Goal: Contribute content: Contribute content

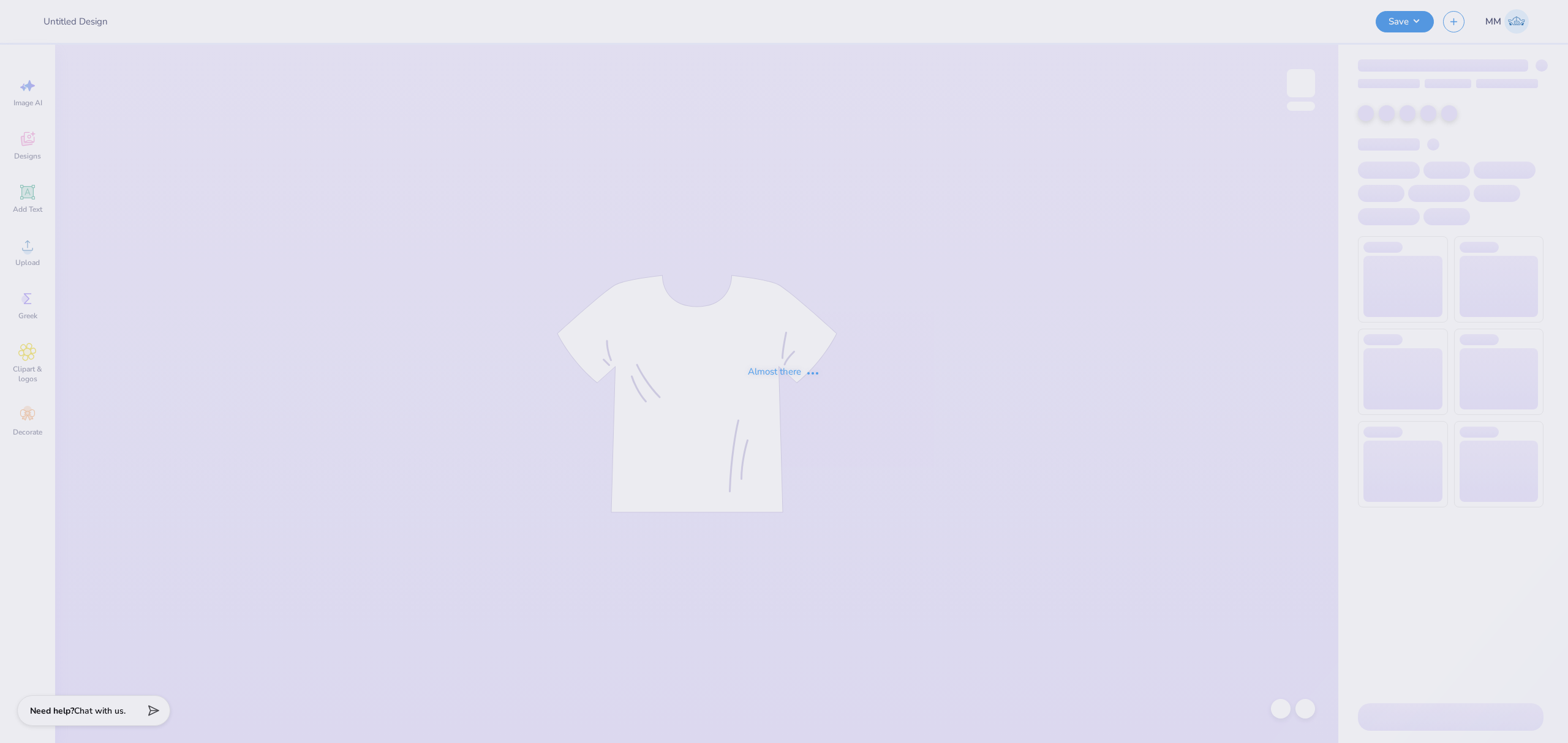
type input "Phi Tau Parents Weekend Shirts"
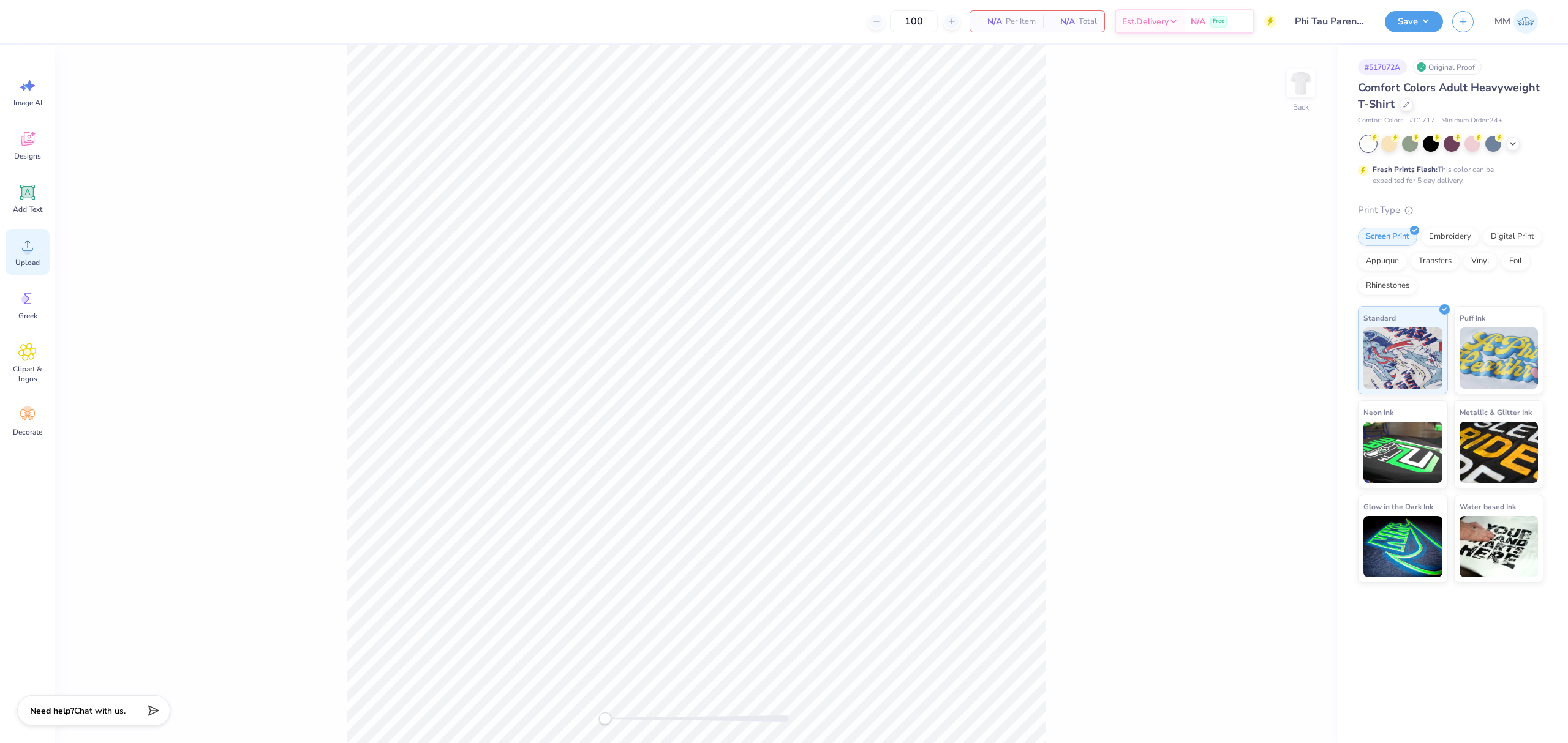
click at [35, 243] on div "Upload" at bounding box center [28, 252] width 44 height 46
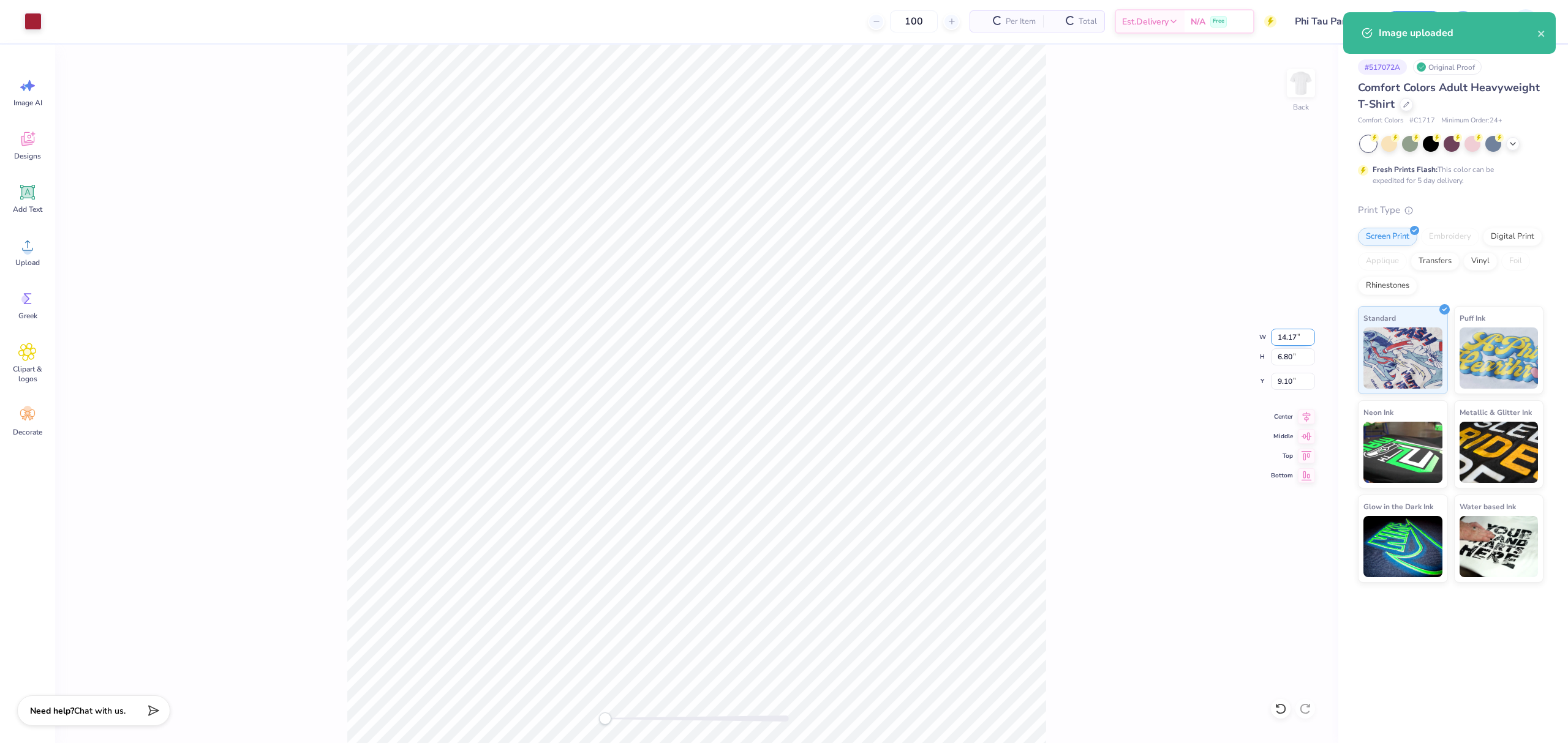
click at [1294, 329] on input "14.17" at bounding box center [1293, 337] width 44 height 17
type input "3.5"
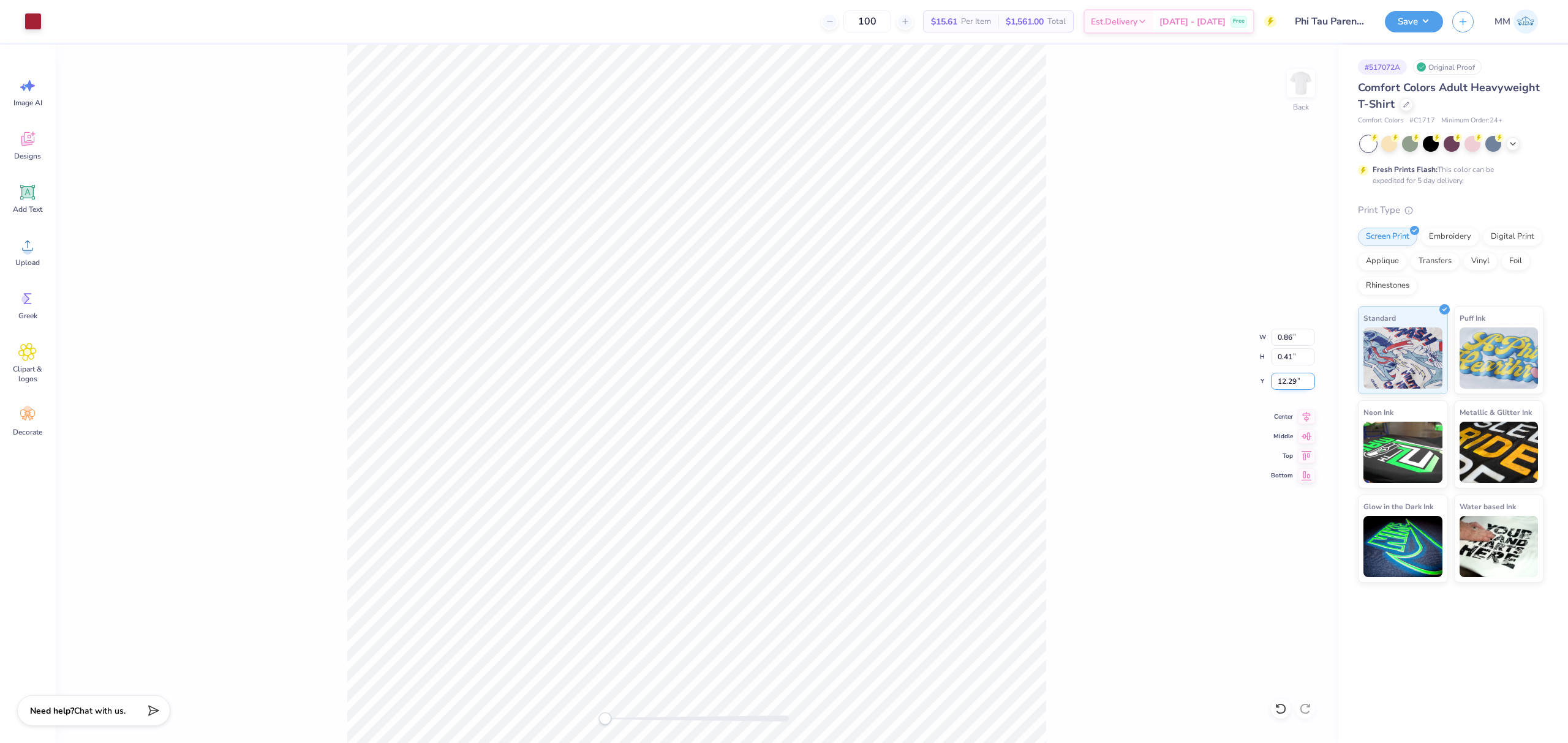
click at [1278, 381] on input "12.29" at bounding box center [1293, 381] width 44 height 17
type input "3"
click at [1292, 336] on input "0.86" at bounding box center [1293, 337] width 44 height 17
type input "3.5"
drag, startPoint x: 1278, startPoint y: 710, endPoint x: 1267, endPoint y: 715, distance: 12.1
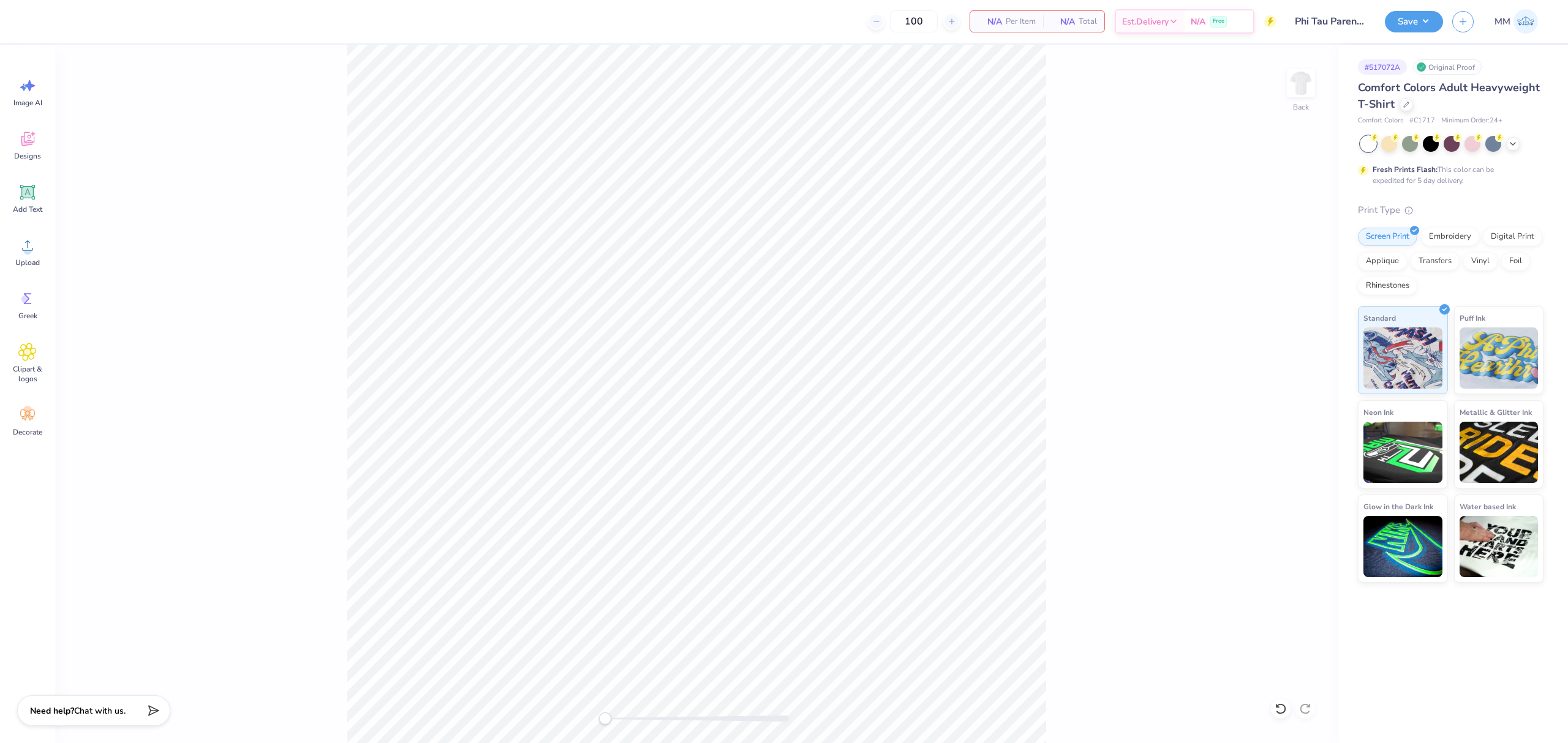
click at [1279, 710] on icon at bounding box center [1280, 709] width 12 height 12
click at [1285, 382] on input "2.37" at bounding box center [1293, 381] width 44 height 17
type input "3"
drag, startPoint x: 1086, startPoint y: 412, endPoint x: 1077, endPoint y: 407, distance: 10.3
click at [1083, 412] on div "Back W 3.50 3.50 " H 1.68 1.68 " Y 3 3 " Center Middle Top Bottom" at bounding box center [697, 394] width 1283 height 699
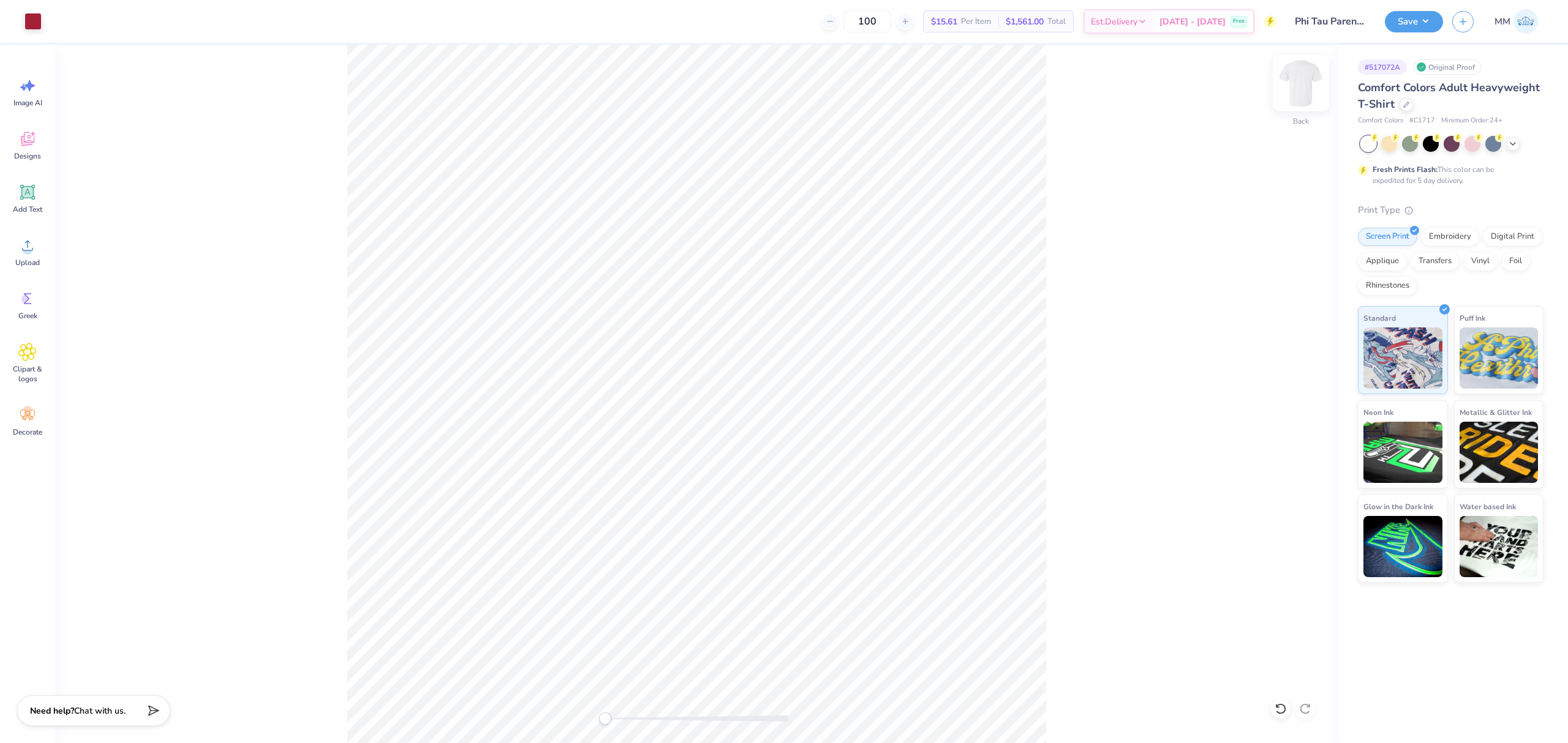
click at [1293, 79] on img at bounding box center [1301, 84] width 49 height 49
click at [12, 255] on div "Upload" at bounding box center [28, 252] width 44 height 46
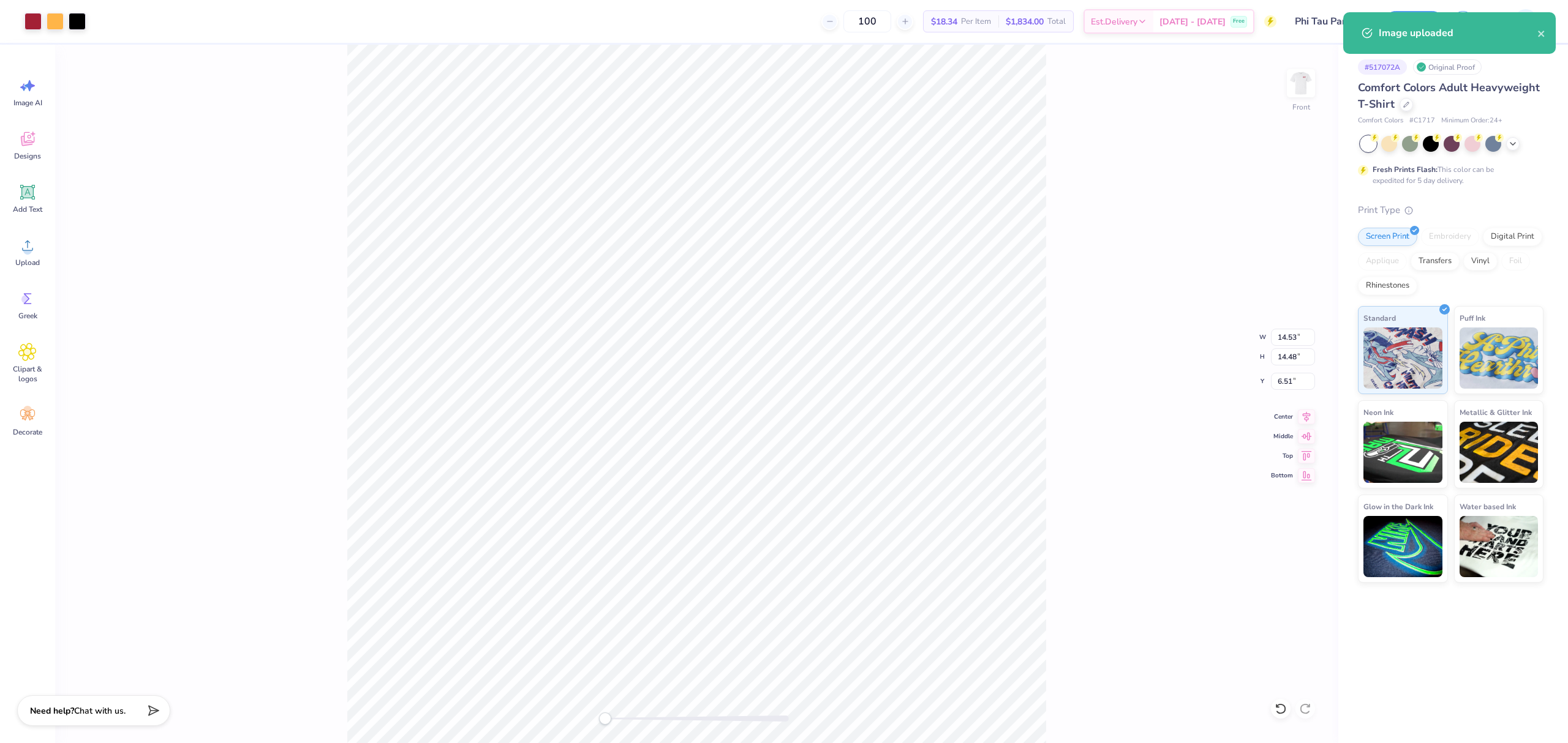
click at [1280, 327] on div "Front W 14.53 14.53 " H 14.48 14.48 " Y 6.51 6.51 " Center Middle Top Bottom" at bounding box center [697, 394] width 1283 height 699
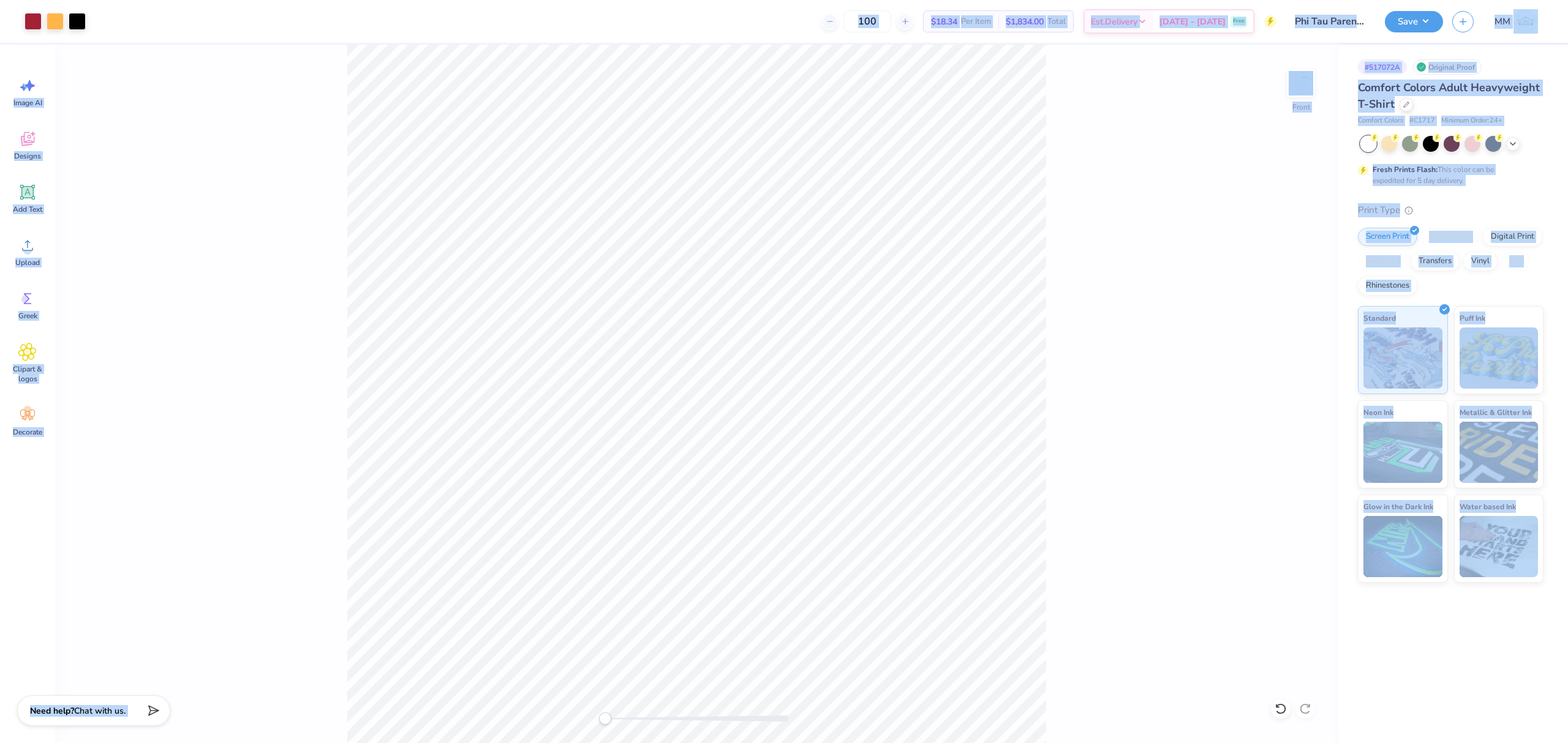
click at [721, 33] on div "100 $18.34 Per Item $1,834.00 Total Est. Delivery [DATE] - [DATE] Free" at bounding box center [686, 21] width 1182 height 43
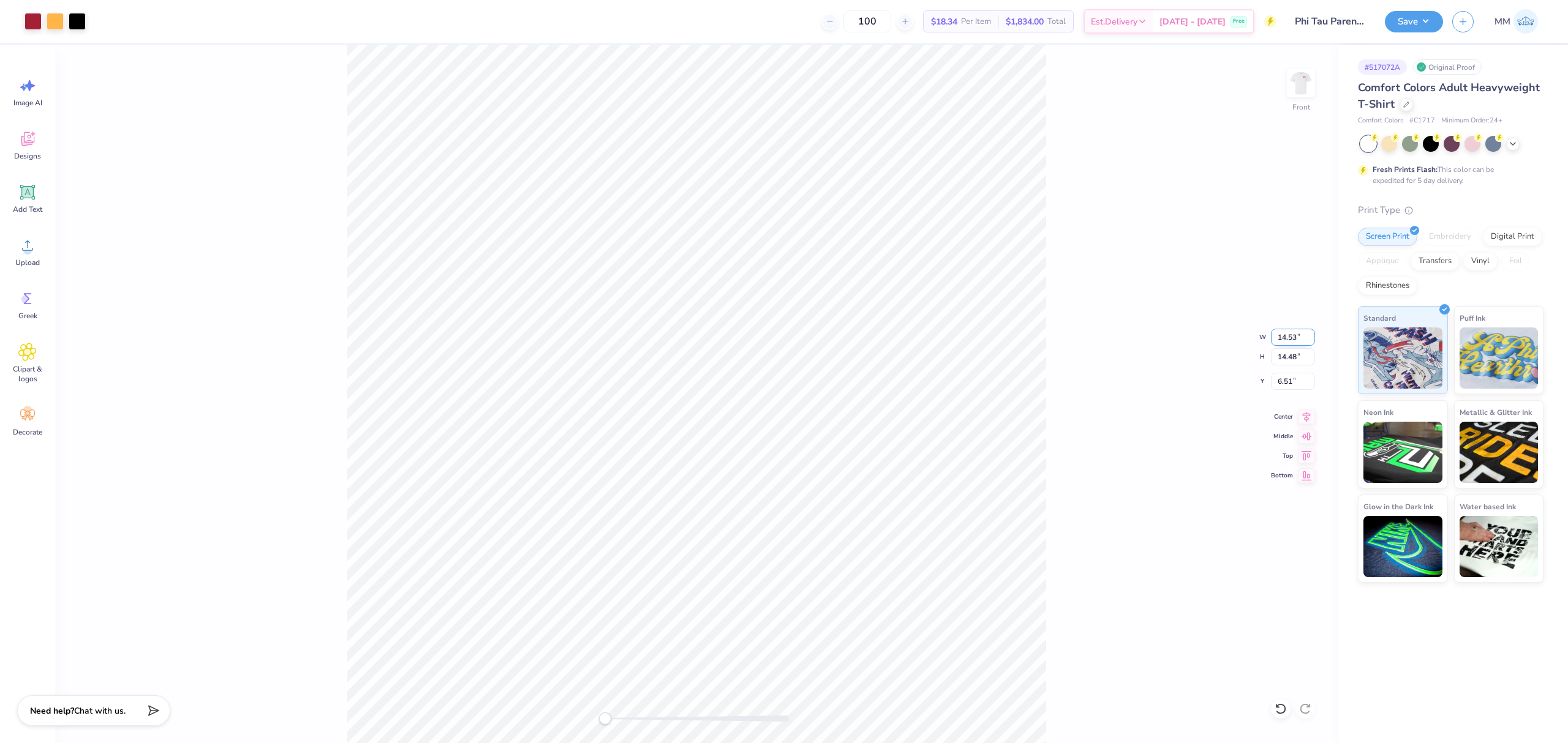
click at [1287, 335] on input "14.53" at bounding box center [1293, 337] width 44 height 17
type input "12"
click at [1281, 381] on input "6.51" at bounding box center [1293, 381] width 44 height 17
type input "3"
click at [1076, 414] on div "Front W 12 12 " H 14.48 14.48 " Y 3 3 " Center Middle Top Bottom" at bounding box center [697, 394] width 1283 height 699
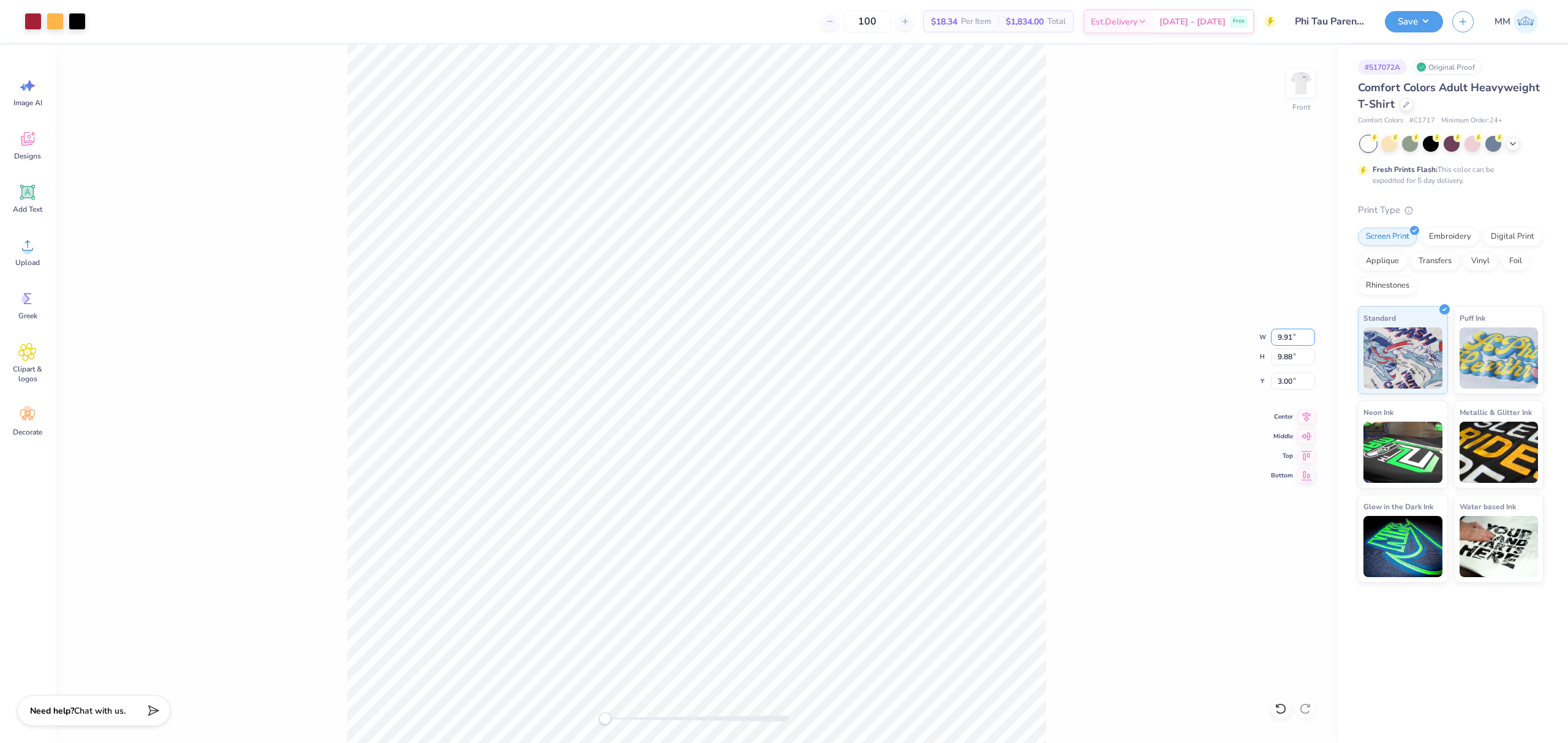
drag, startPoint x: 1301, startPoint y: 337, endPoint x: 1230, endPoint y: 333, distance: 71.1
click at [1231, 332] on div "Front W 9.91 9.91 " H 9.88 9.88 " Y 3.00 3.00 " Center Middle Top Bottom" at bounding box center [697, 394] width 1283 height 699
drag, startPoint x: 1094, startPoint y: 394, endPoint x: 1068, endPoint y: 394, distance: 26.0
click at [1088, 394] on div "Front" at bounding box center [697, 394] width 1283 height 699
click at [1285, 334] on input "9.91" at bounding box center [1293, 337] width 44 height 17
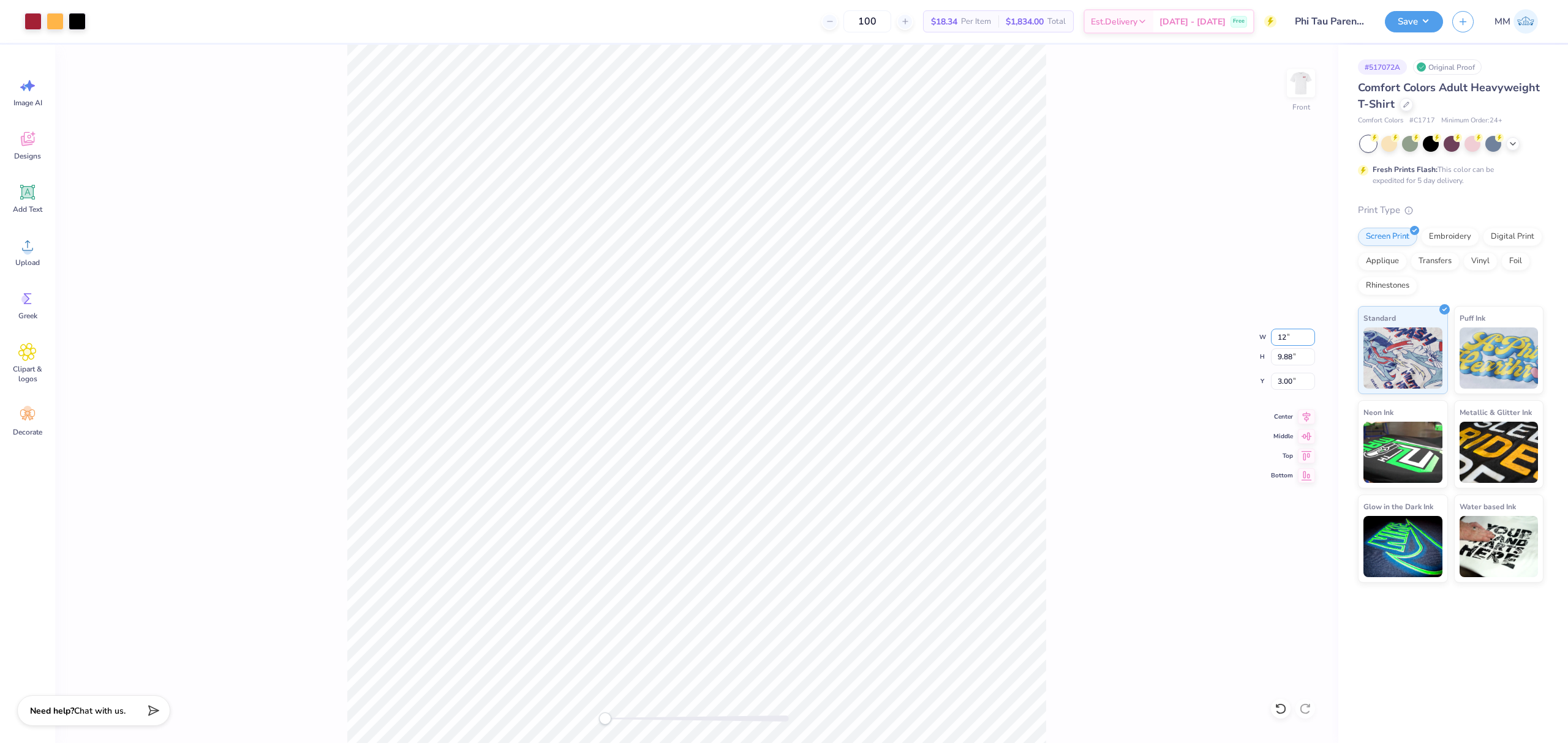
type input "12"
click at [1149, 403] on div "Front W 12 12 " H 9.88 9.88 " Y 3.00 3.00 " Center Middle Top Bottom" at bounding box center [697, 394] width 1283 height 699
click at [1287, 333] on input "14.53" at bounding box center [1293, 337] width 44 height 17
type input "12"
click at [1296, 378] on input "0.70" at bounding box center [1293, 381] width 44 height 17
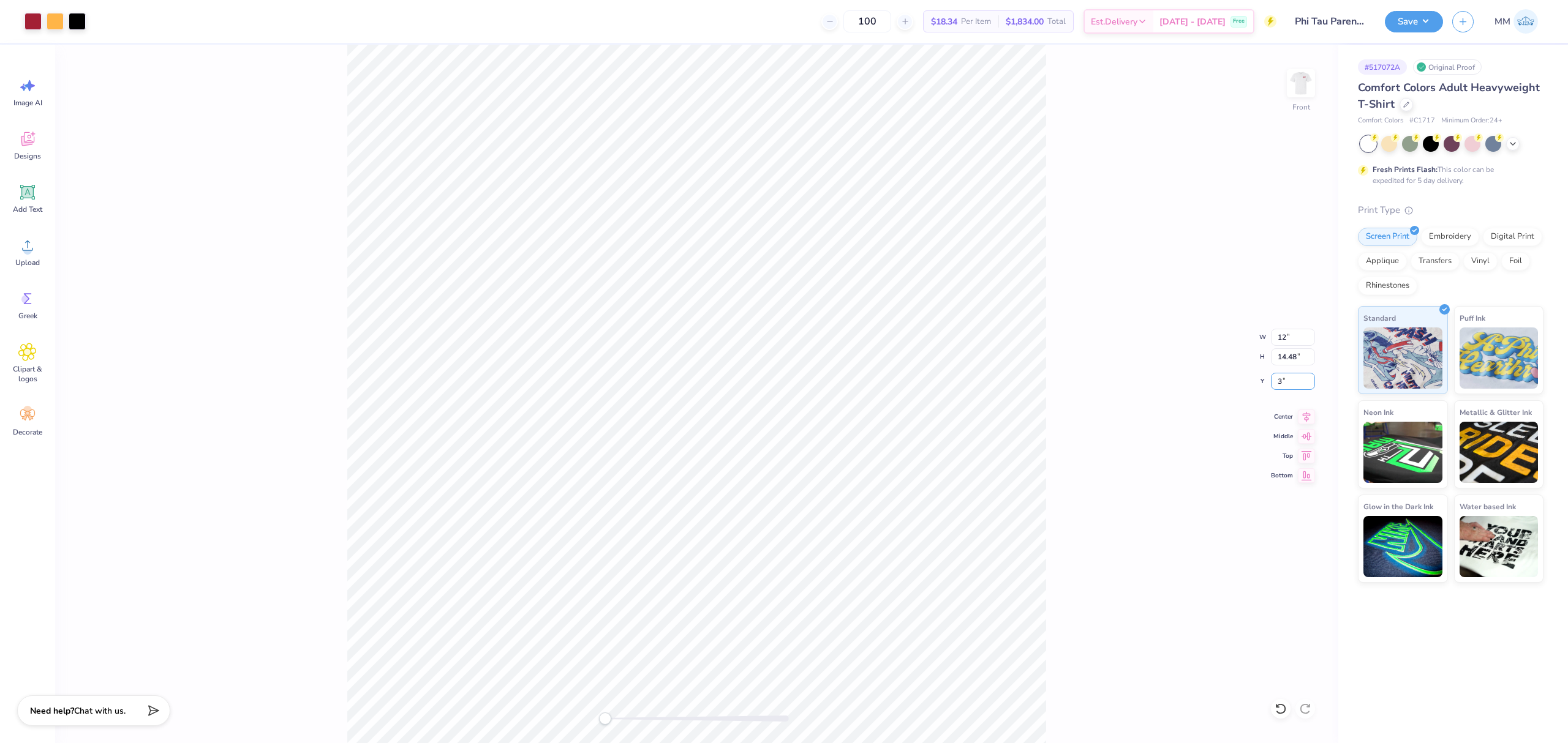
type input "3"
click at [1090, 397] on div "Front W 12 12 " H 14.48 14.48 " Y 3 3 " Center Middle Top Bottom" at bounding box center [697, 394] width 1283 height 699
click at [1286, 335] on input "9.91" at bounding box center [1293, 337] width 44 height 17
type input "12"
click at [1073, 356] on div "Front W 12 12 " H 9.87 9.87 " Y 3.00 3.00 " Center Middle Top Bottom" at bounding box center [697, 394] width 1283 height 699
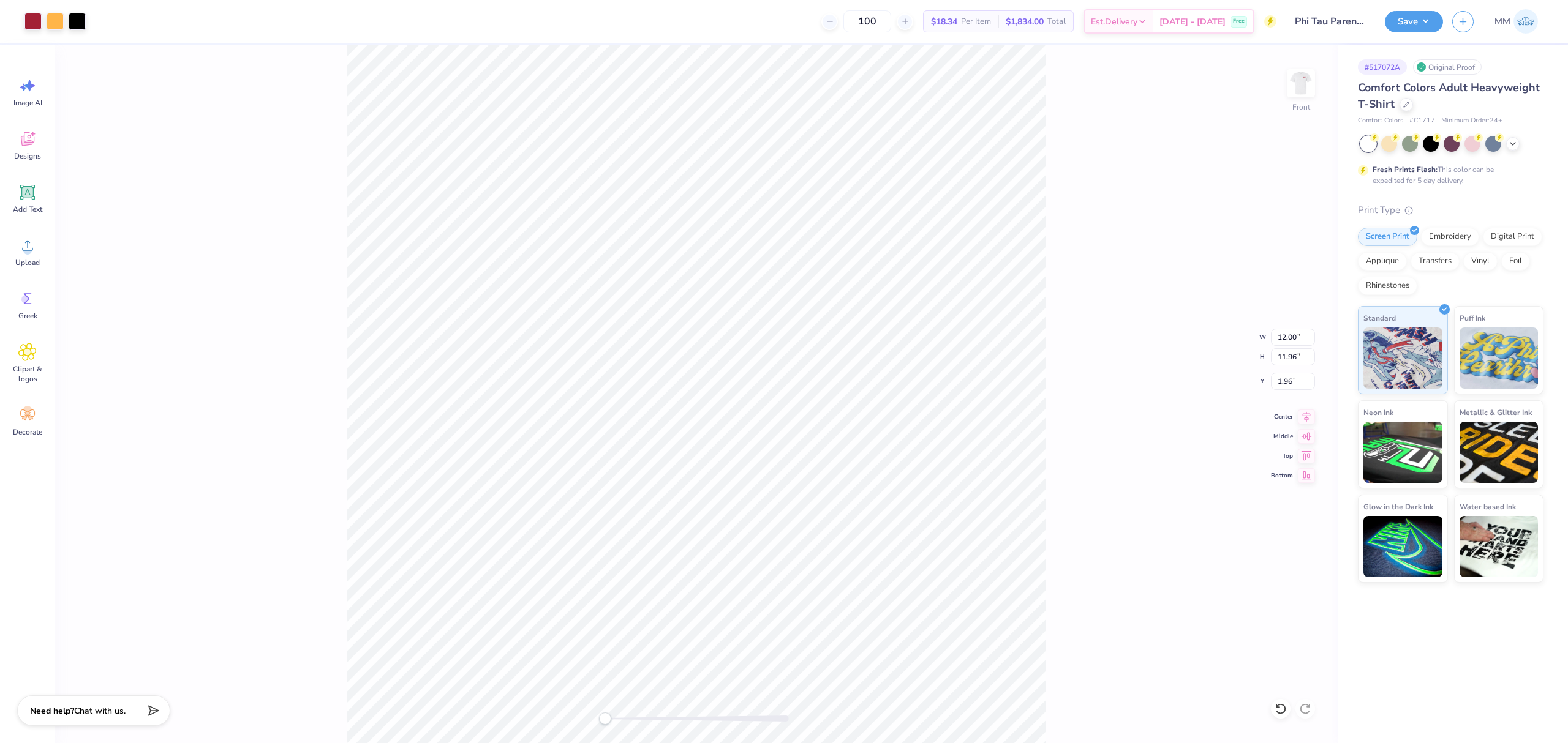
type input "12.00"
type input "11.96"
type input "1.96"
click at [1282, 372] on div "Front W 12.00 12.00 " H 11.96 11.96 " Y 1.96 1.96 " Center Middle Top Bottom" at bounding box center [697, 394] width 1283 height 699
click at [1303, 414] on icon at bounding box center [1307, 415] width 8 height 11
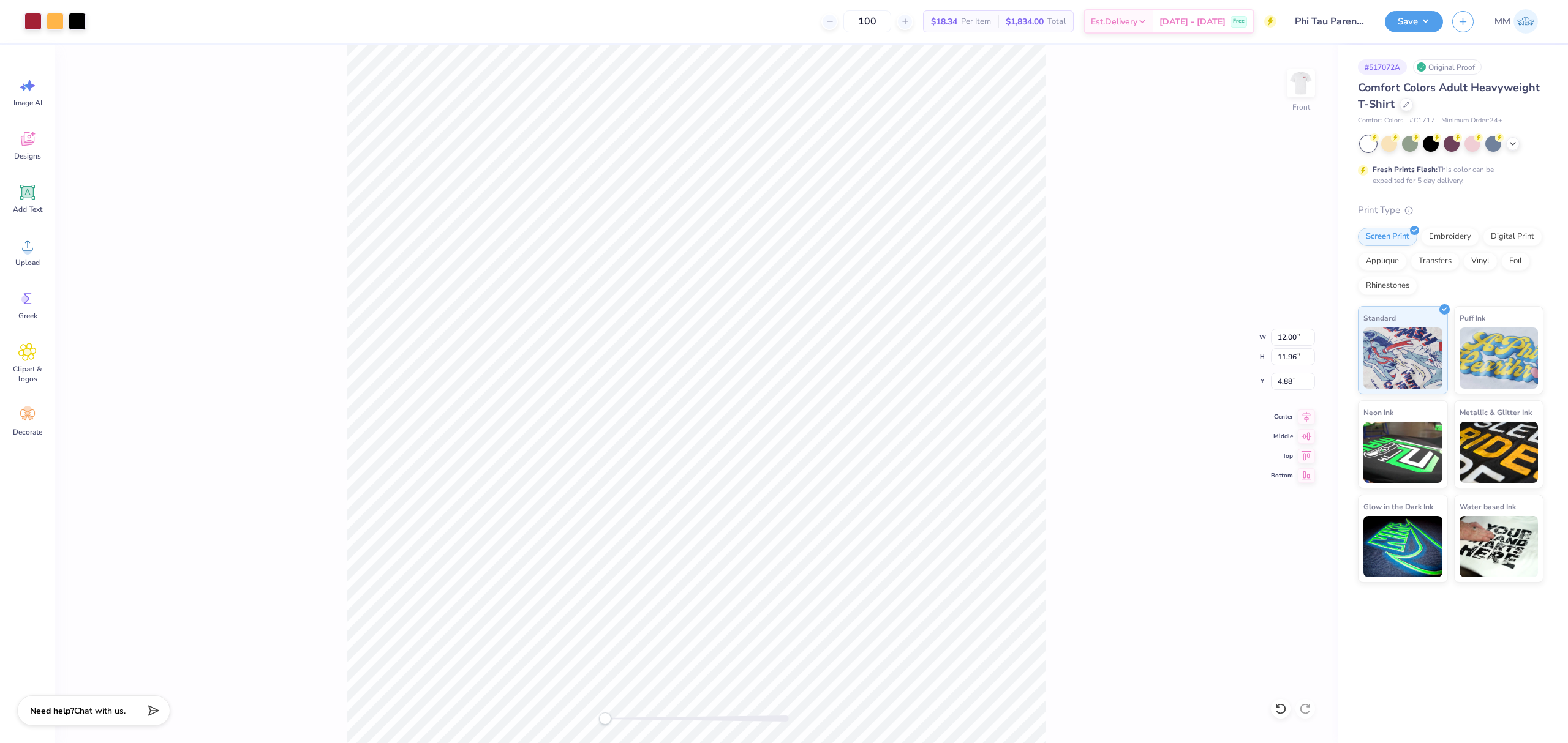
drag, startPoint x: 1103, startPoint y: 426, endPoint x: 1047, endPoint y: 439, distance: 57.5
click at [1100, 426] on div "Front W 12.00 12.00 " H 11.96 11.96 " Y 4.88 4.88 " Center Middle Top Bottom" at bounding box center [697, 394] width 1283 height 699
click at [1303, 415] on icon at bounding box center [1306, 415] width 17 height 15
click at [1281, 376] on input "4.88" at bounding box center [1293, 381] width 44 height 17
type input "3"
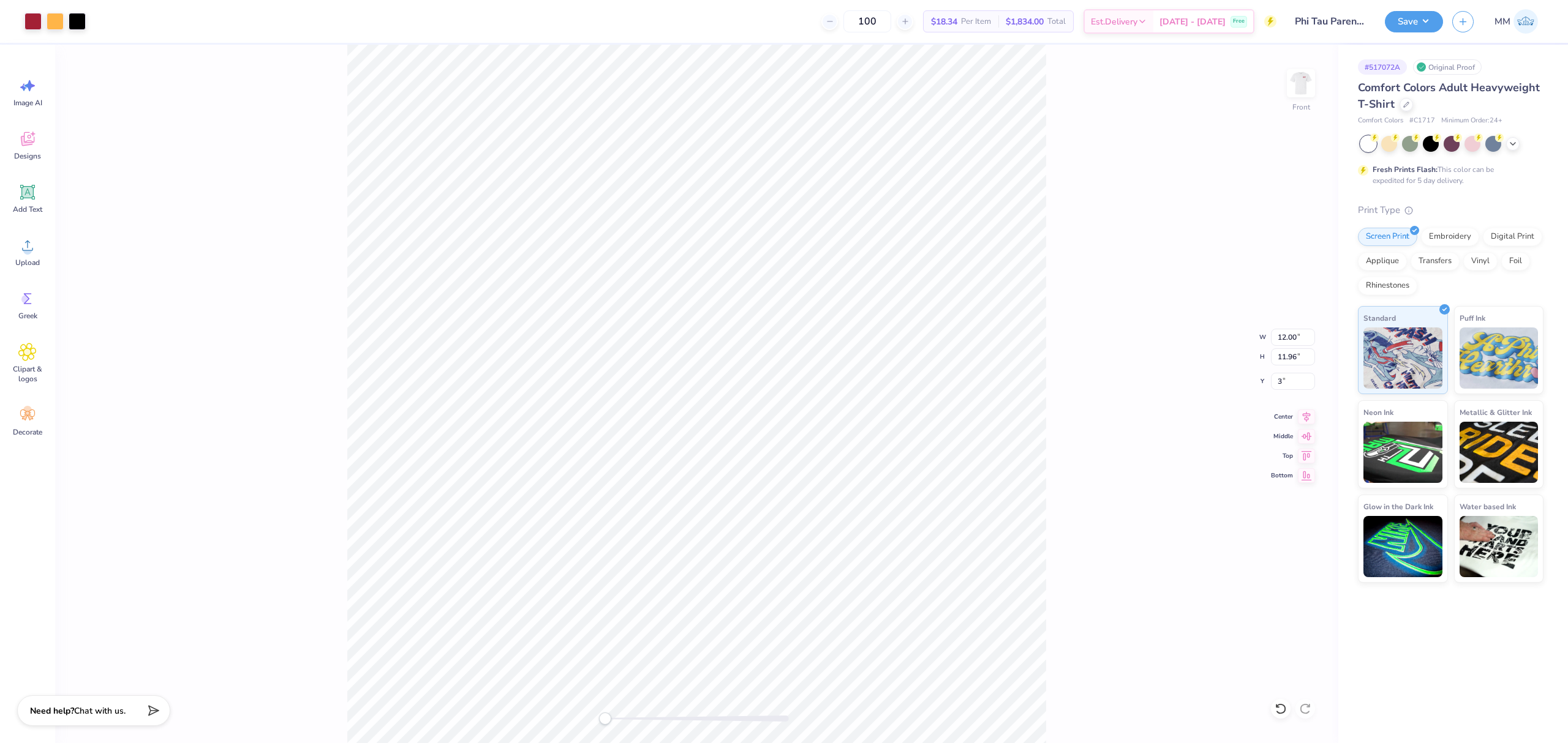
click at [1071, 393] on div "Front W 12.00 12.00 " H 11.96 11.96 " Y 3 3 " Center Middle Top Bottom" at bounding box center [697, 394] width 1283 height 699
click at [23, 203] on div "Add Text" at bounding box center [28, 198] width 44 height 46
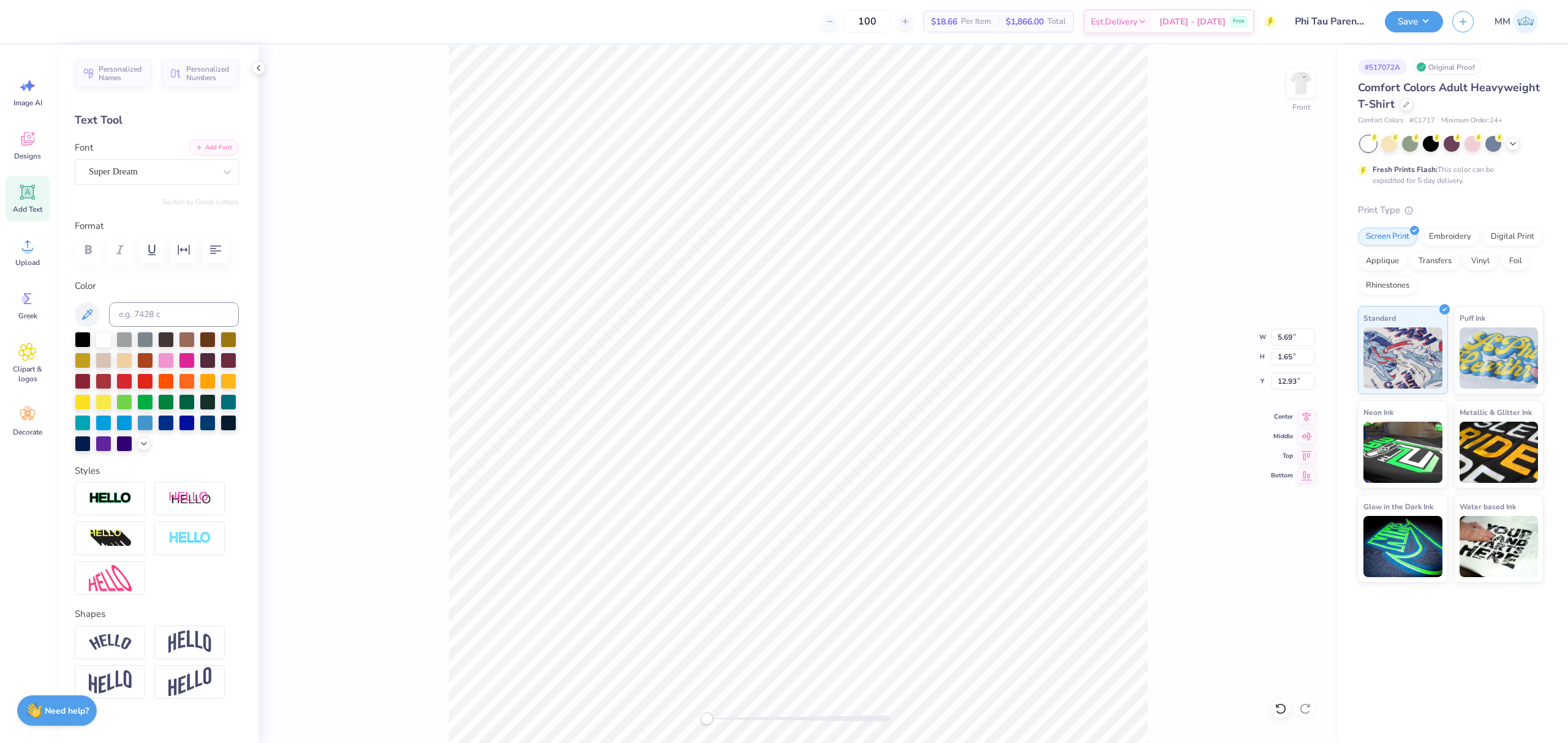
click at [204, 151] on button "Add Font" at bounding box center [213, 147] width 50 height 16
click at [143, 327] on input at bounding box center [174, 315] width 130 height 25
type input "201"
paste textarea "PHI KAPPA TAU"
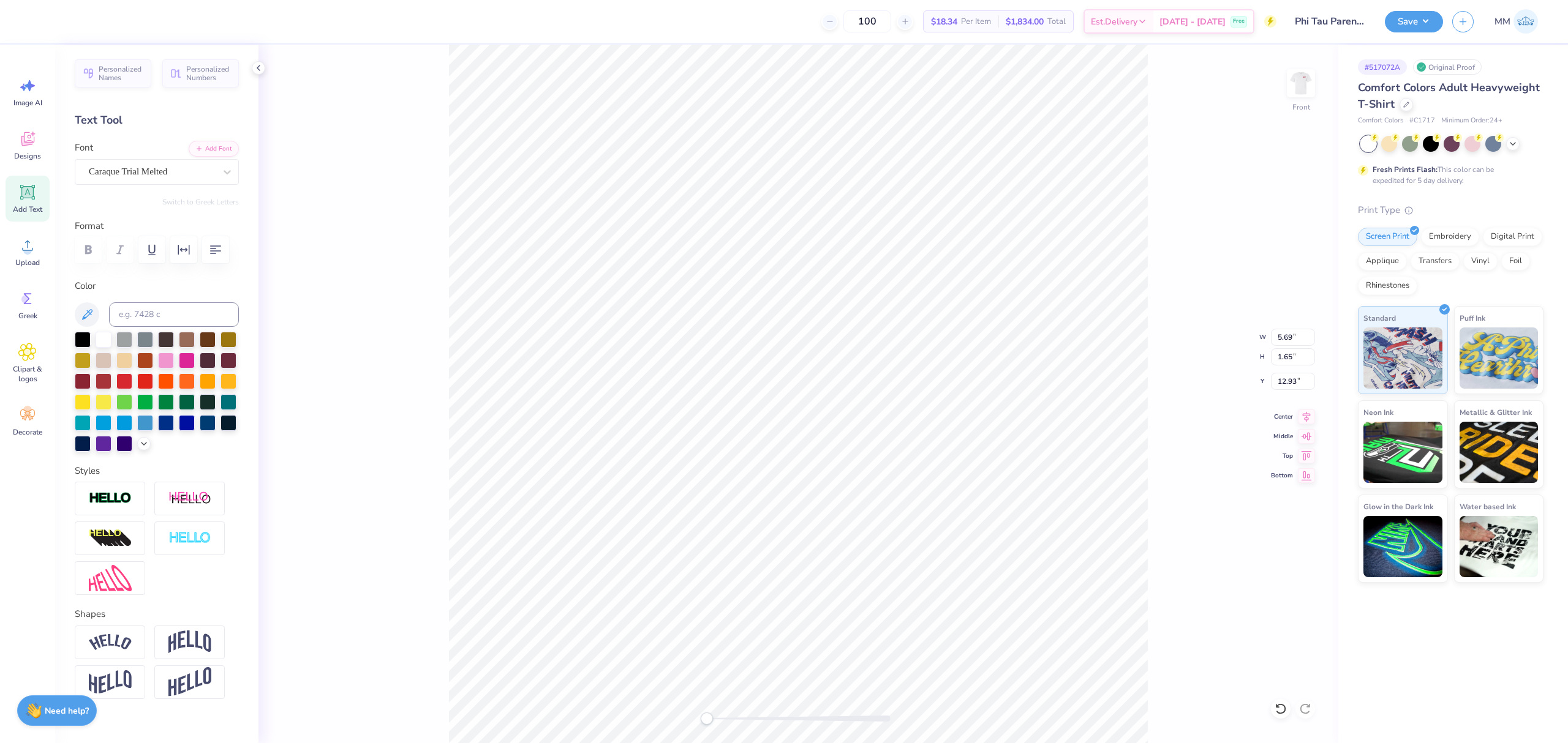
type textarea "PHI KAPPA TAU"
click at [180, 240] on button "button" at bounding box center [183, 249] width 27 height 27
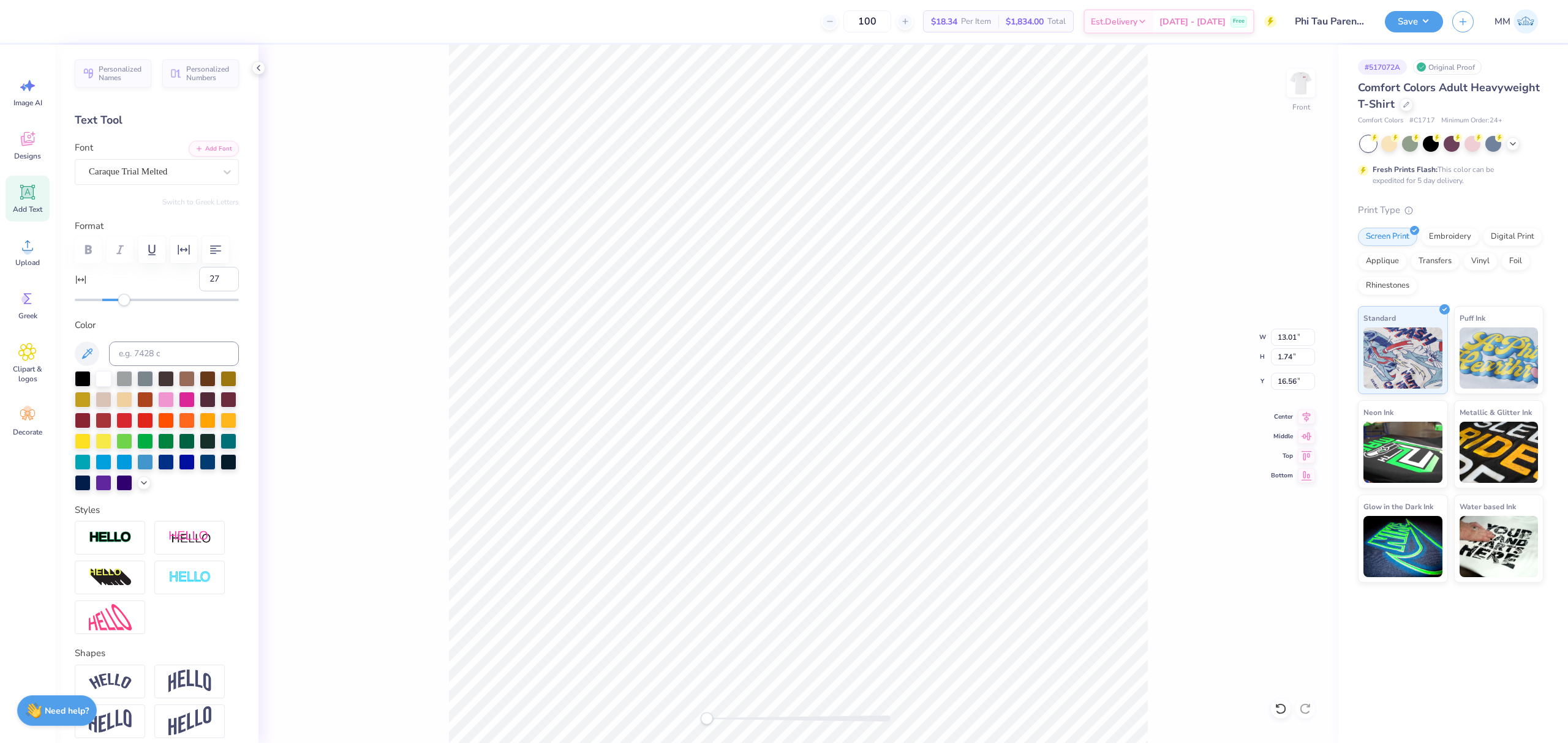
type input "28"
drag, startPoint x: 101, startPoint y: 335, endPoint x: 146, endPoint y: 344, distance: 45.9
click at [139, 341] on div "Personalized Names Personalized Numbers Text Tool Add Font Font Caraque Trial M…" at bounding box center [157, 394] width 203 height 699
click at [1314, 412] on icon at bounding box center [1306, 415] width 17 height 15
click at [890, 519] on li "Duplicate" at bounding box center [883, 510] width 96 height 24
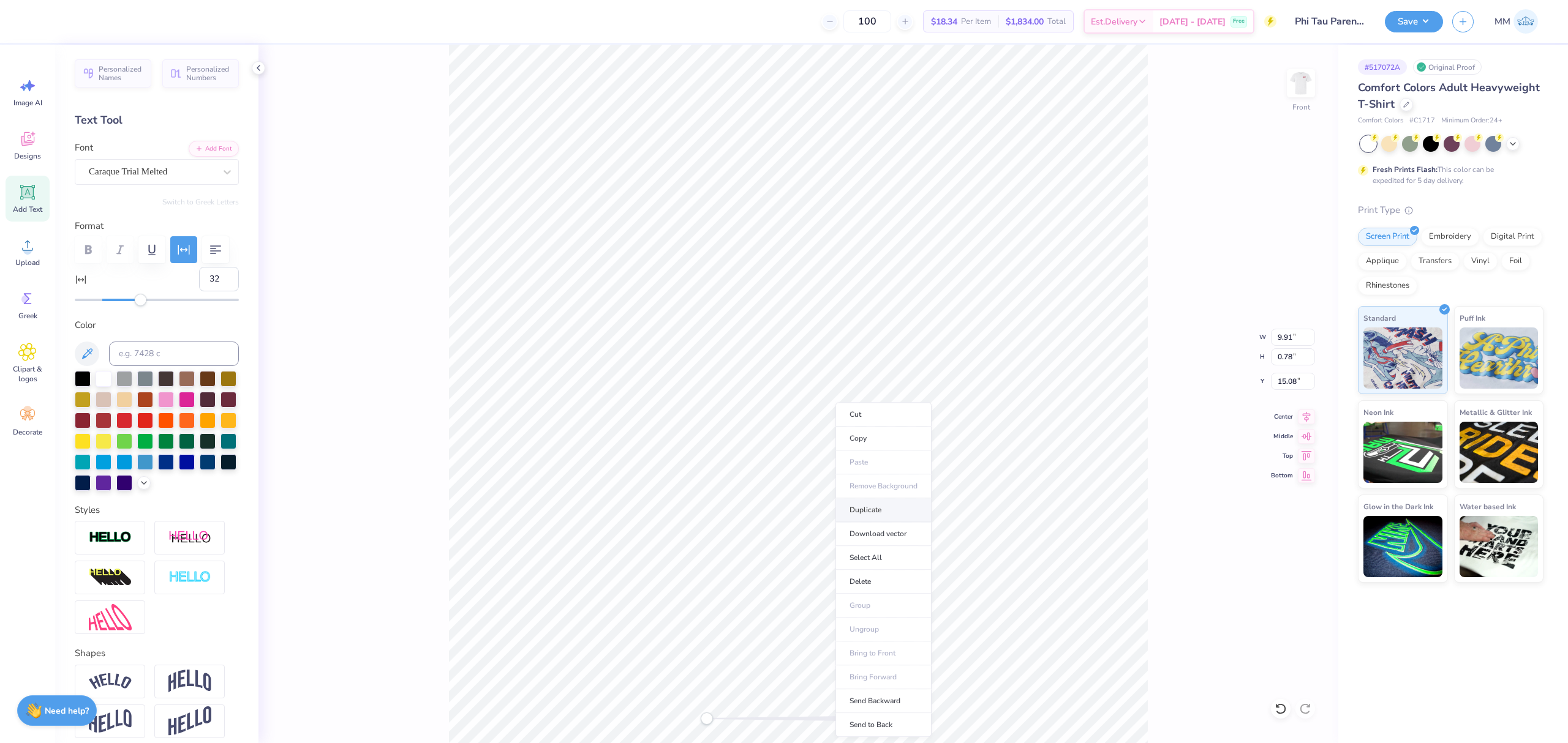
type input "16.08"
paste textarea "2025"
type textarea "2025"
type input "3.19"
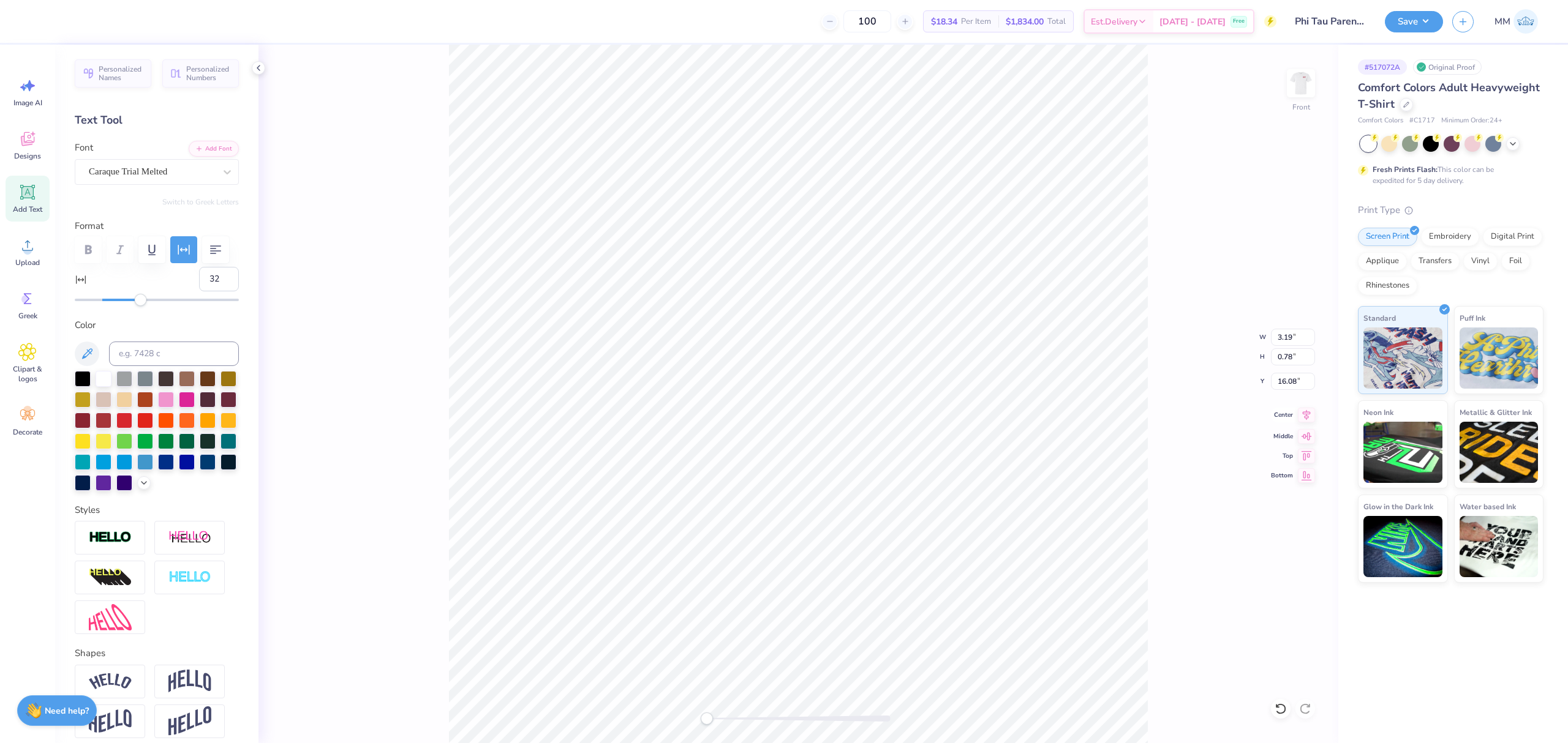
click at [1306, 413] on icon at bounding box center [1307, 415] width 8 height 11
drag, startPoint x: 721, startPoint y: 721, endPoint x: 766, endPoint y: 713, distance: 45.7
click at [752, 722] on div at bounding box center [798, 718] width 184 height 6
click at [674, 718] on div "Front W 2.11 2.11 " H 0.52 0.52 " Y 16.08 16.08 " Center Middle Top Bottom" at bounding box center [798, 394] width 1080 height 699
click at [1278, 711] on icon at bounding box center [1280, 709] width 12 height 12
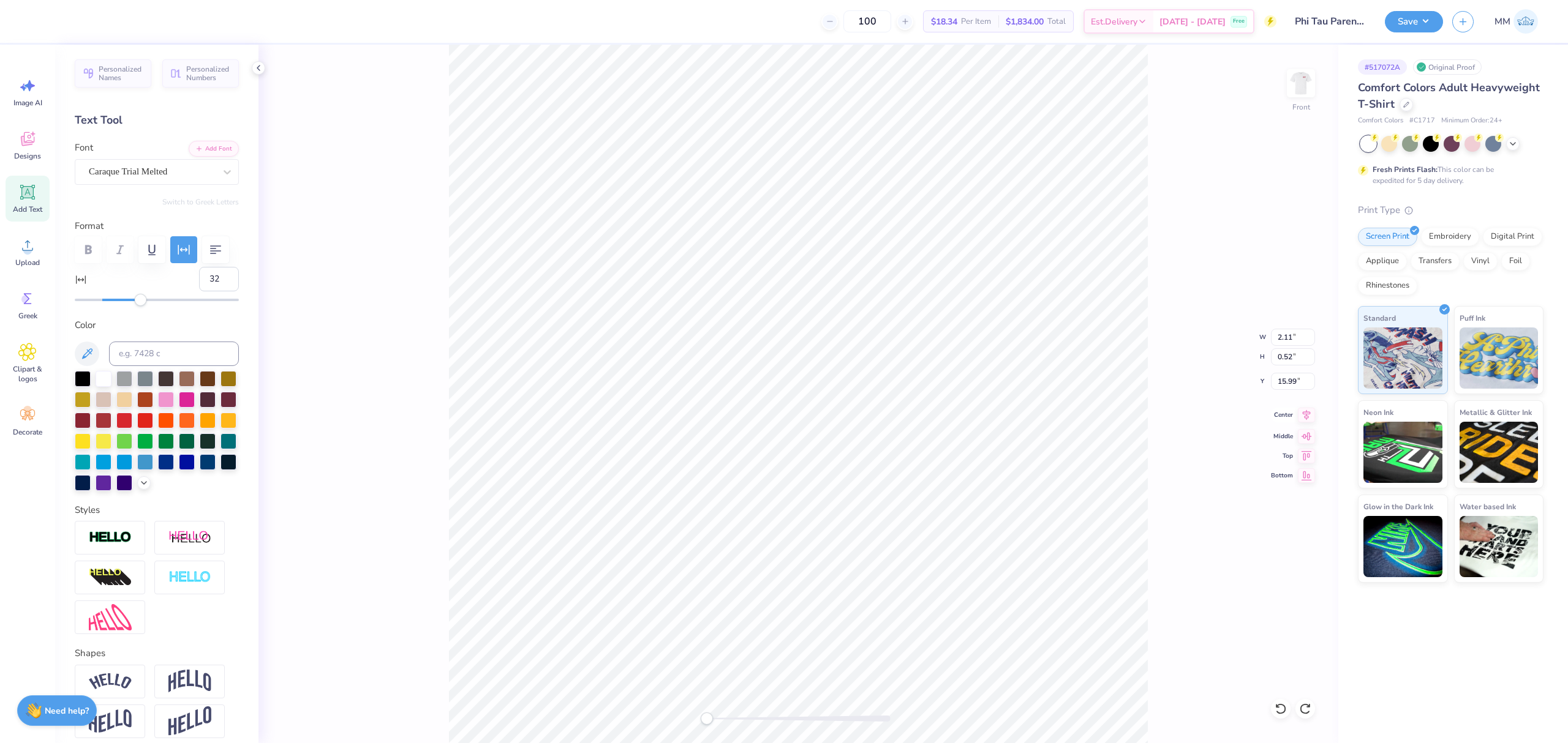
click at [1306, 415] on icon at bounding box center [1307, 415] width 8 height 11
click at [1304, 417] on icon at bounding box center [1306, 415] width 17 height 15
click at [1409, 15] on button "Save" at bounding box center [1414, 20] width 58 height 21
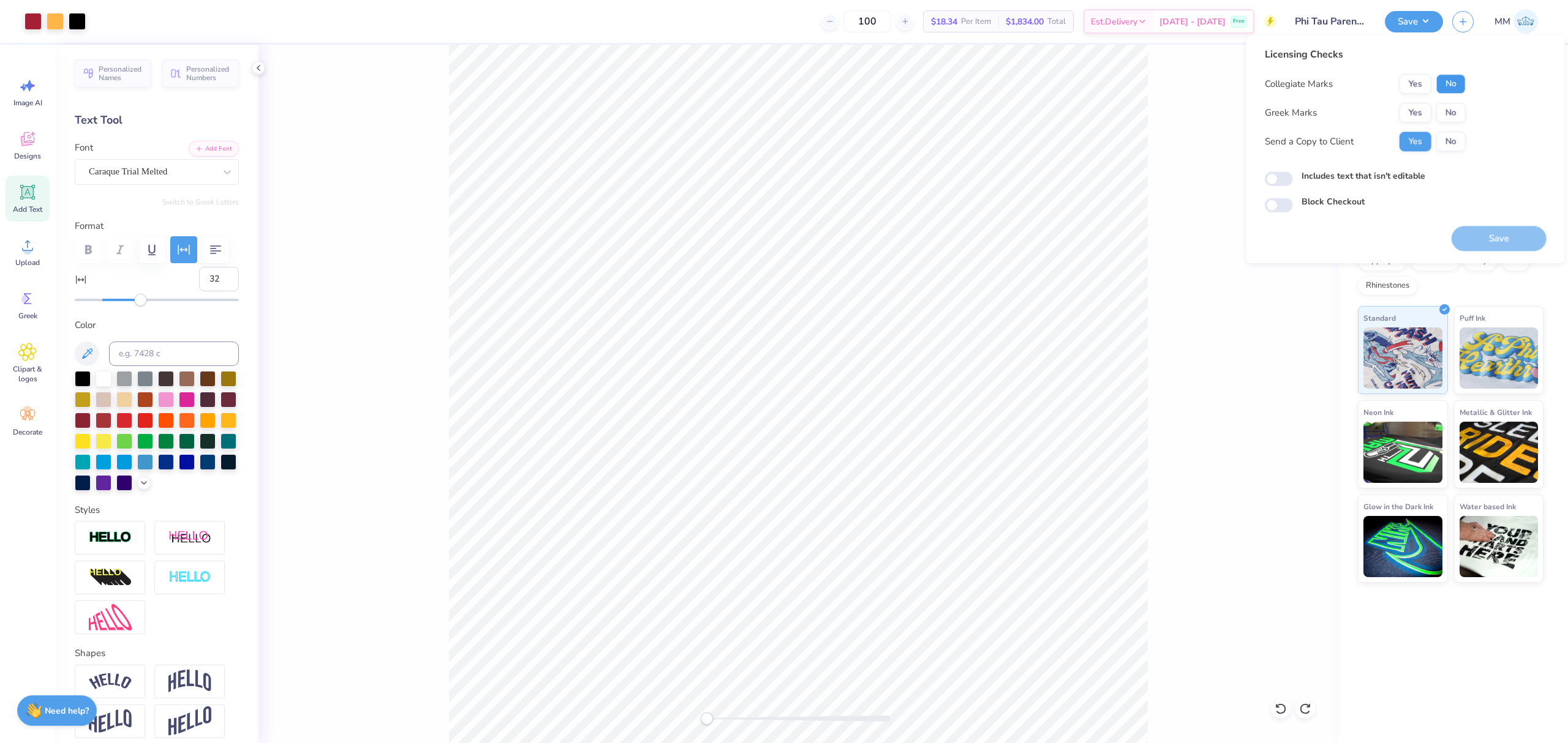
click at [1442, 79] on button "No" at bounding box center [1451, 84] width 30 height 20
click at [1419, 109] on button "Yes" at bounding box center [1415, 112] width 32 height 20
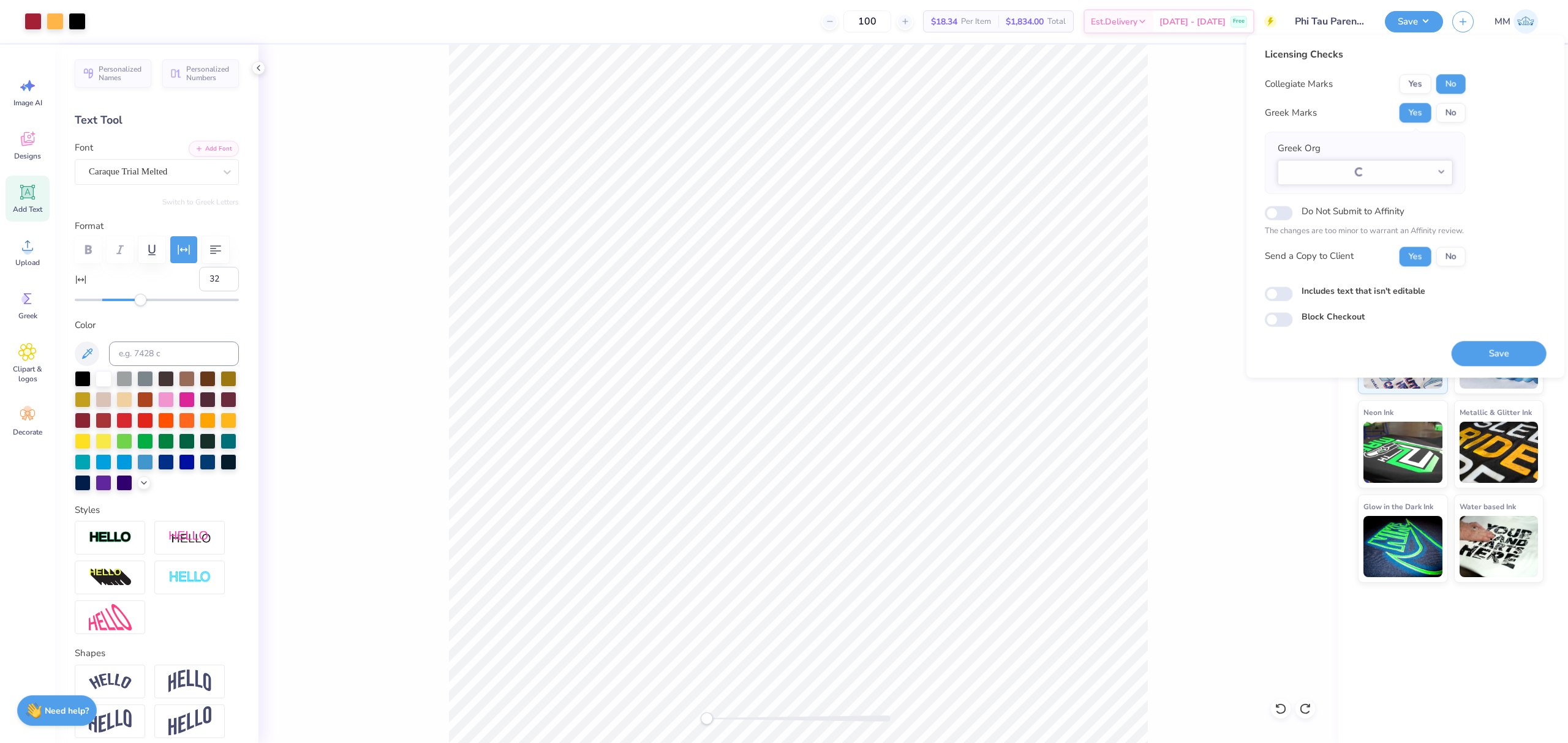
click at [1328, 294] on label "Includes text that isn't editable" at bounding box center [1363, 291] width 124 height 13
click at [1293, 294] on input "Includes text that isn't editable" at bounding box center [1278, 294] width 28 height 15
checkbox input "true"
click at [1331, 172] on button "Select option" at bounding box center [1365, 172] width 175 height 25
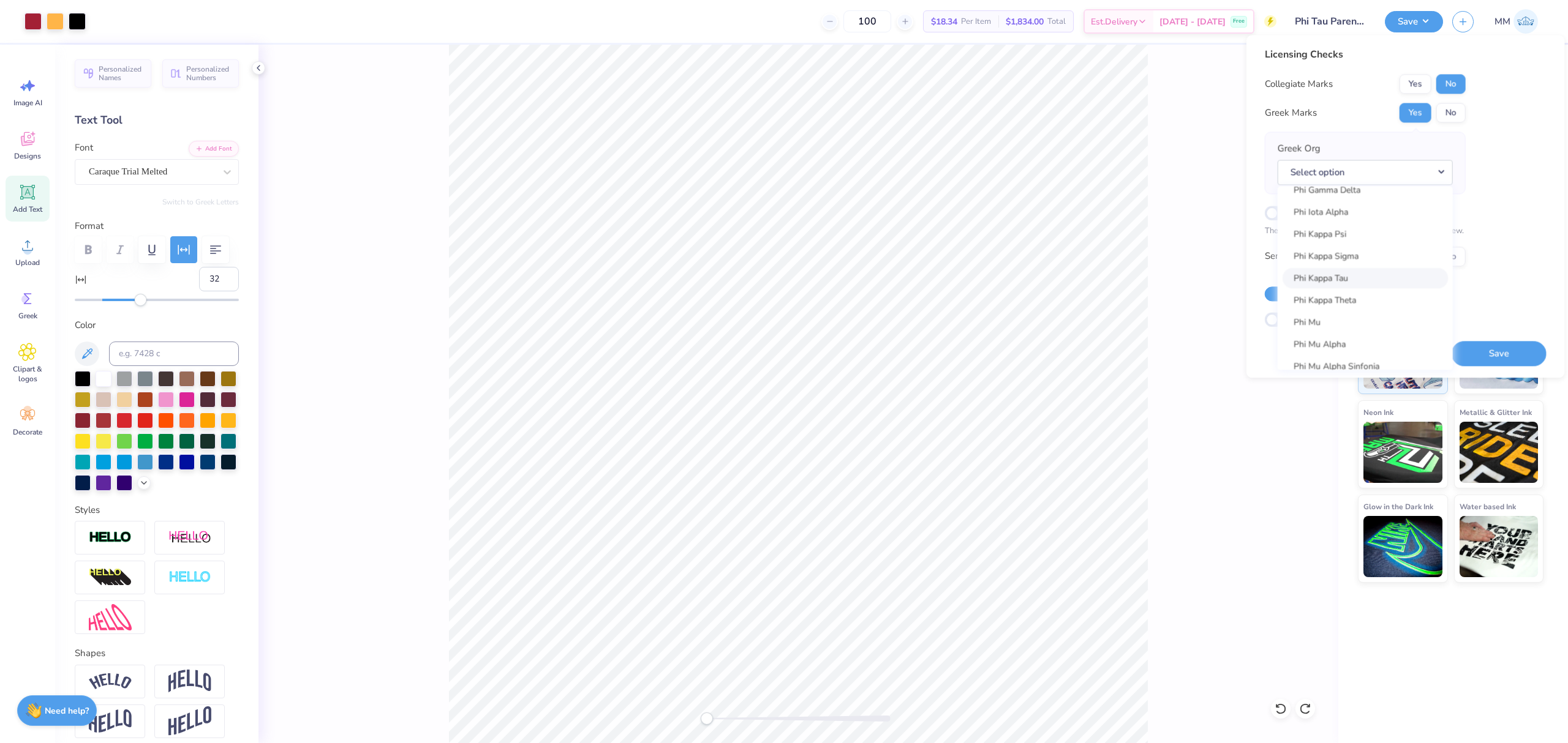
click at [1370, 277] on link "Phi Kappa Tau" at bounding box center [1365, 278] width 166 height 21
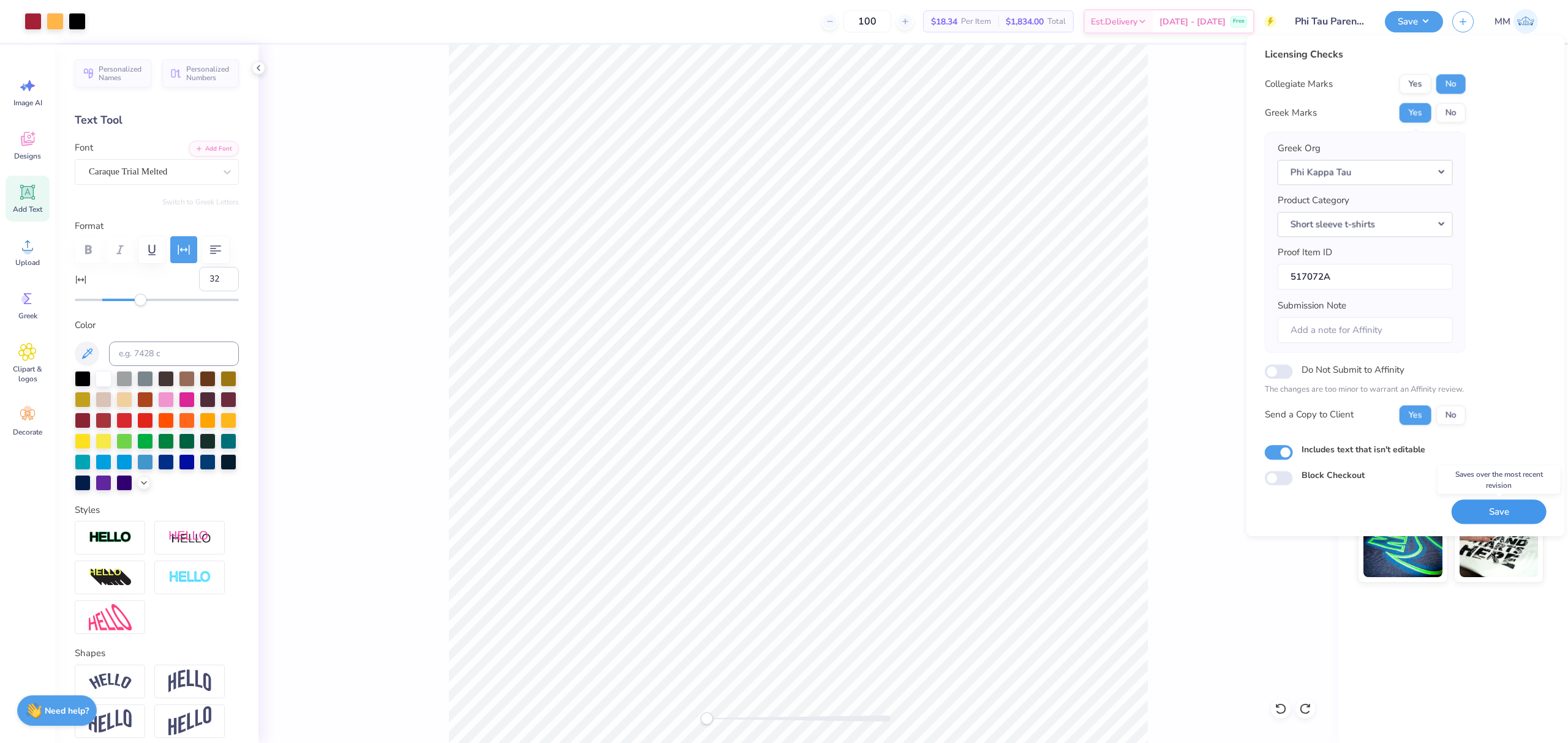
click at [1466, 517] on button "Save" at bounding box center [1499, 512] width 95 height 25
